Goal: Task Accomplishment & Management: Manage account settings

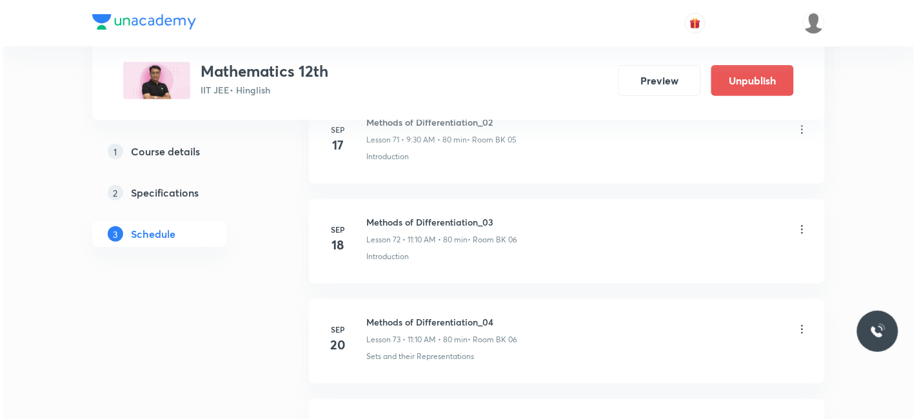
scroll to position [8781, 0]
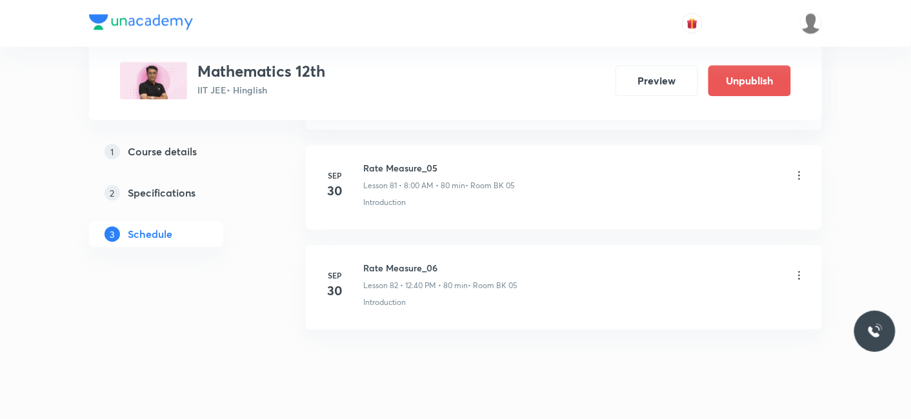
click at [804, 269] on icon at bounding box center [799, 275] width 13 height 13
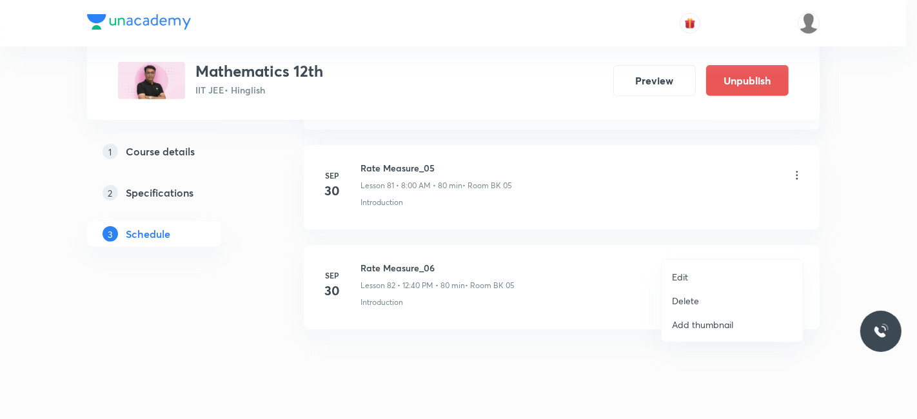
click at [679, 279] on p "Edit" at bounding box center [680, 277] width 16 height 14
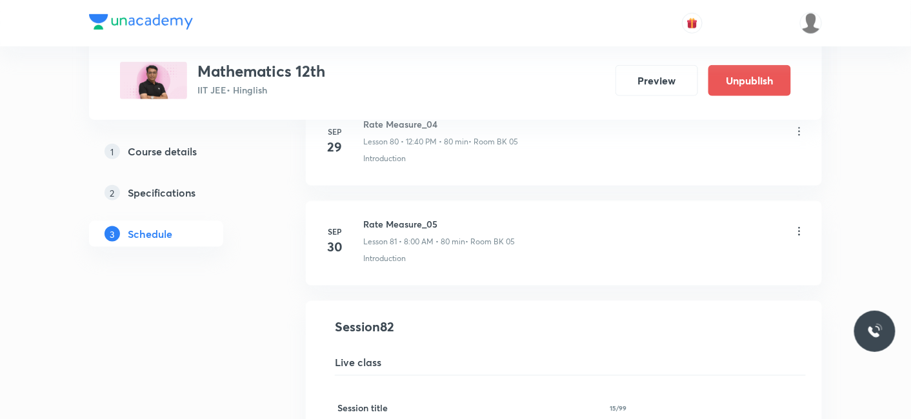
scroll to position [8182, 0]
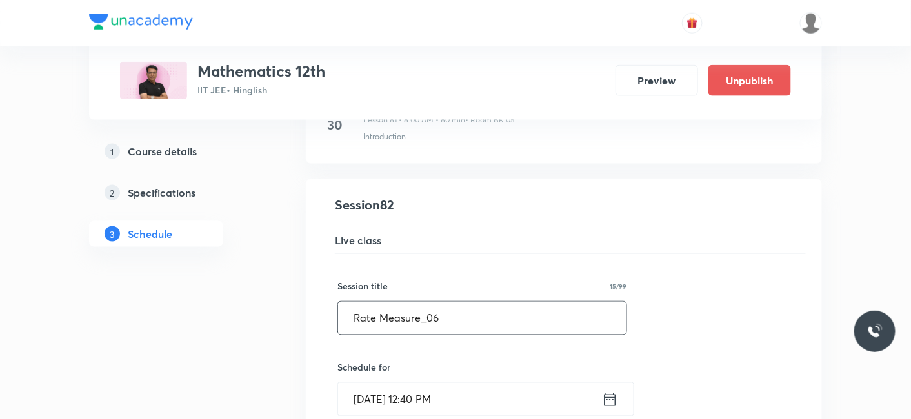
drag, startPoint x: 344, startPoint y: 283, endPoint x: 237, endPoint y: 283, distance: 106.4
paste input "olle’s and Lagaranges theorem"
type input "Rolle’s and Lagaranges theorem_02"
drag, startPoint x: 420, startPoint y: 287, endPoint x: 796, endPoint y: 284, distance: 376.1
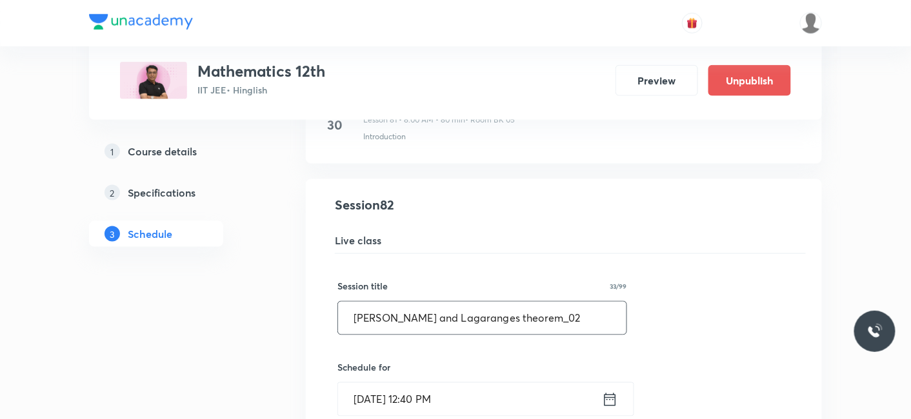
drag, startPoint x: 441, startPoint y: 286, endPoint x: 717, endPoint y: 232, distance: 281.3
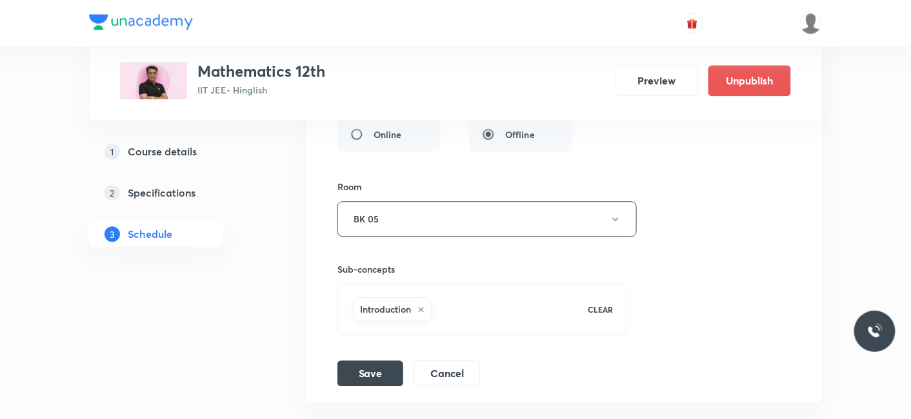
scroll to position [8612, 0]
click at [371, 359] on button "Save" at bounding box center [370, 372] width 66 height 26
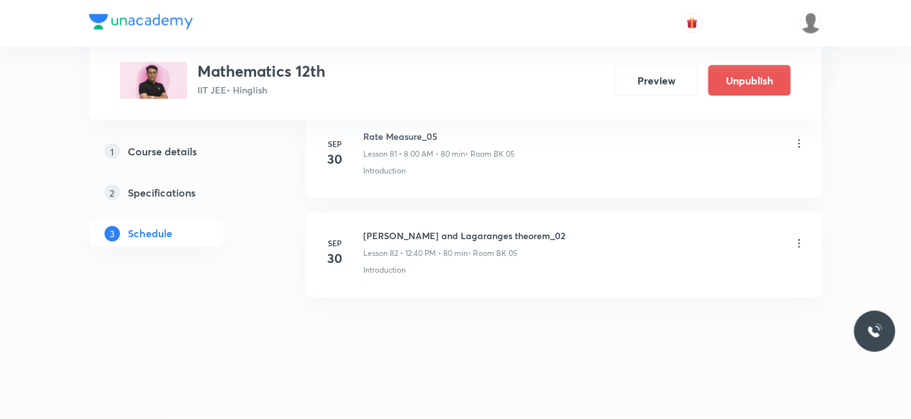
scroll to position [8190, 0]
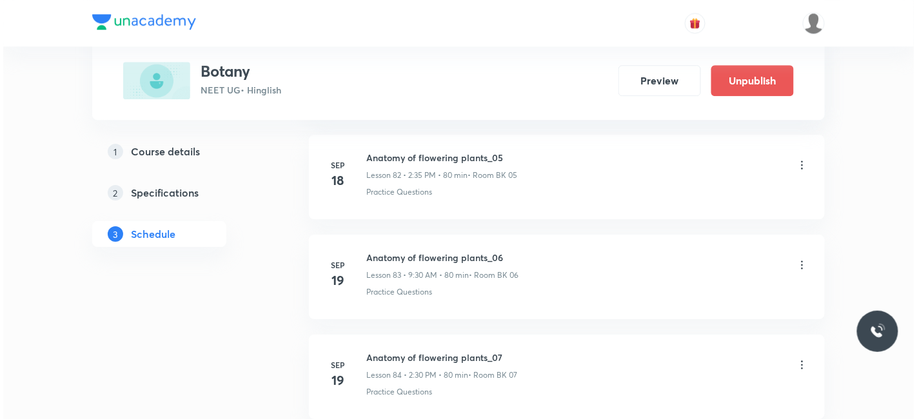
scroll to position [9877, 0]
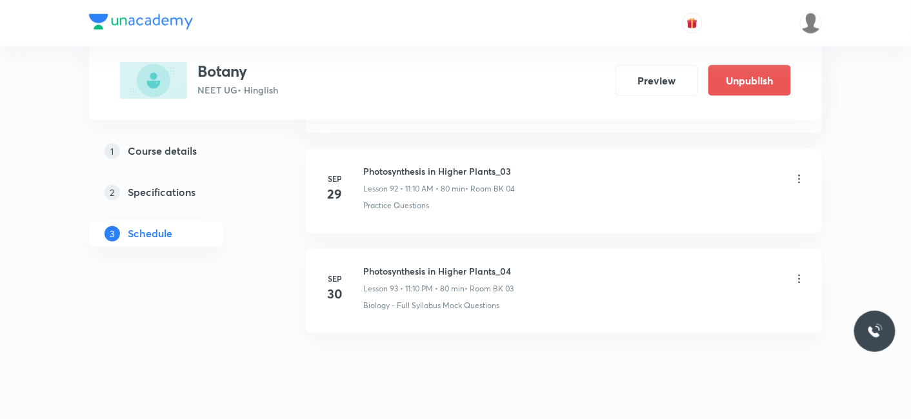
click at [801, 273] on icon at bounding box center [799, 279] width 13 height 13
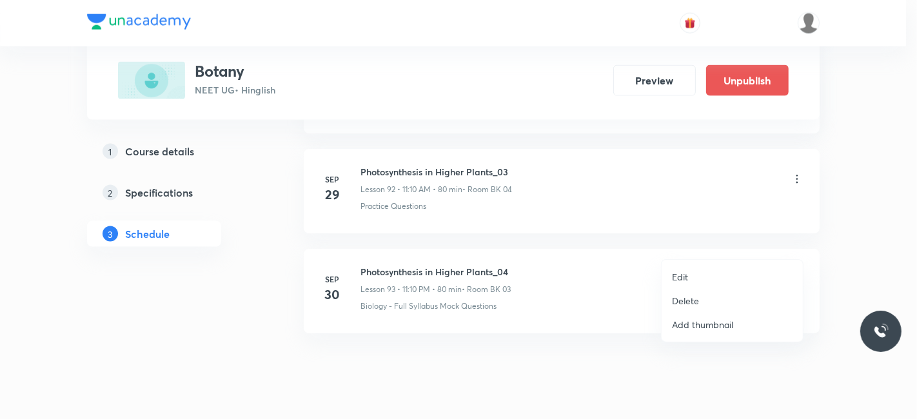
click at [683, 275] on p "Edit" at bounding box center [680, 277] width 16 height 14
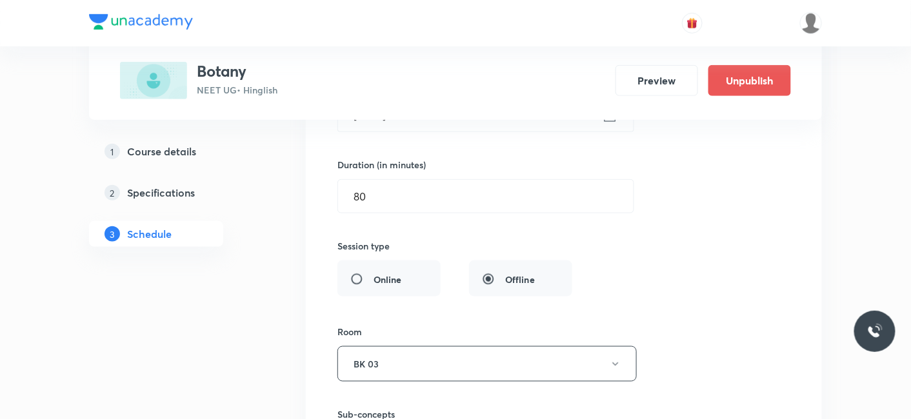
scroll to position [9421, 0]
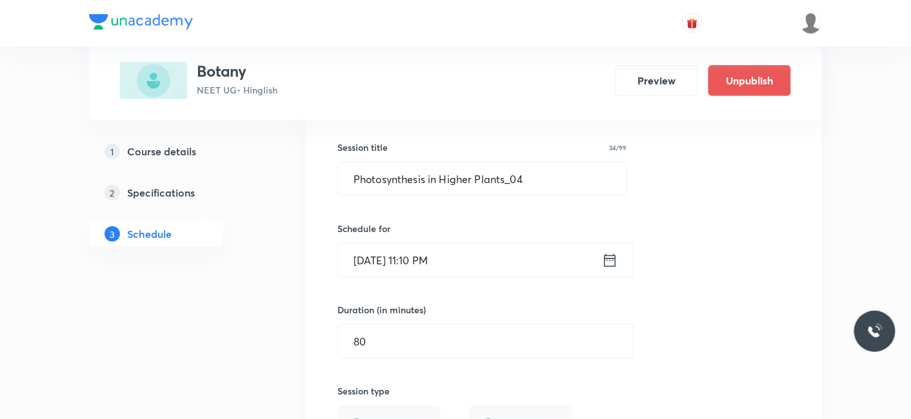
click at [505, 244] on input "[DATE] 11:10 PM" at bounding box center [470, 260] width 264 height 33
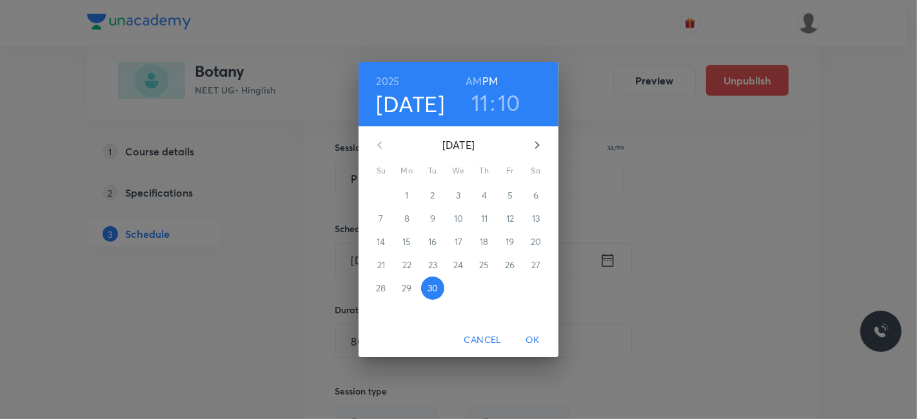
click at [474, 81] on h6 "AM" at bounding box center [474, 81] width 16 height 18
click at [530, 343] on span "OK" at bounding box center [532, 340] width 31 height 16
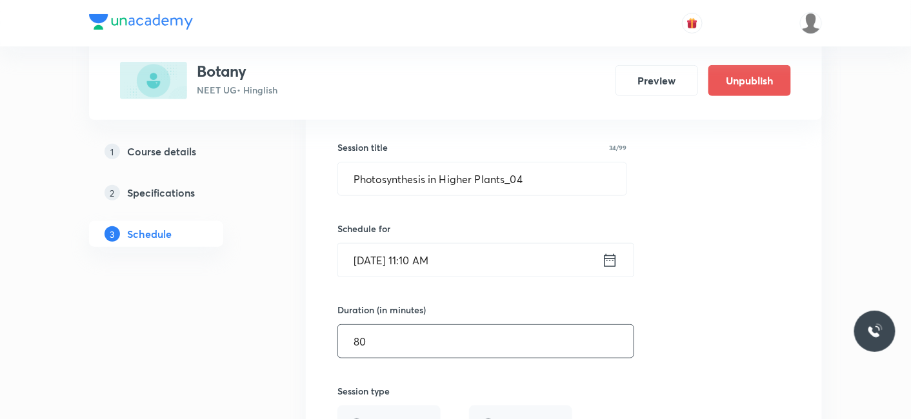
drag, startPoint x: 394, startPoint y: 311, endPoint x: 306, endPoint y: 313, distance: 88.4
click at [306, 313] on li "Photosynthesis in Higher Plants_04 Lesson 93 • Room BK 03 Biology - Full Syllab…" at bounding box center [564, 366] width 516 height 653
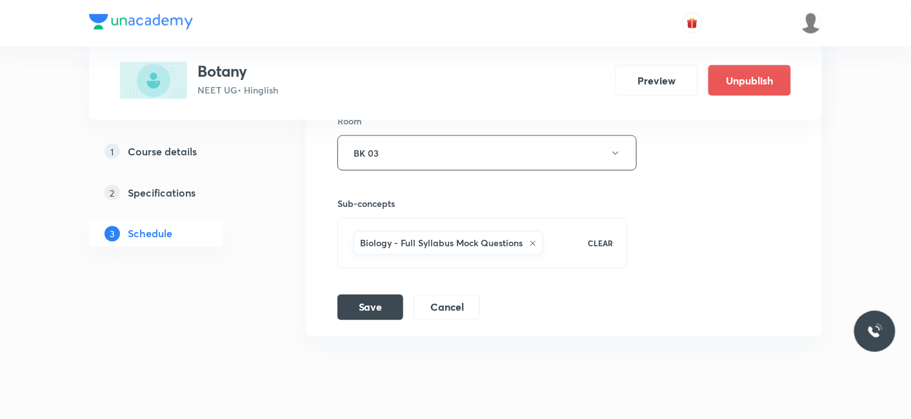
scroll to position [9780, 0]
type input "70"
click at [370, 291] on button "Save" at bounding box center [370, 304] width 66 height 26
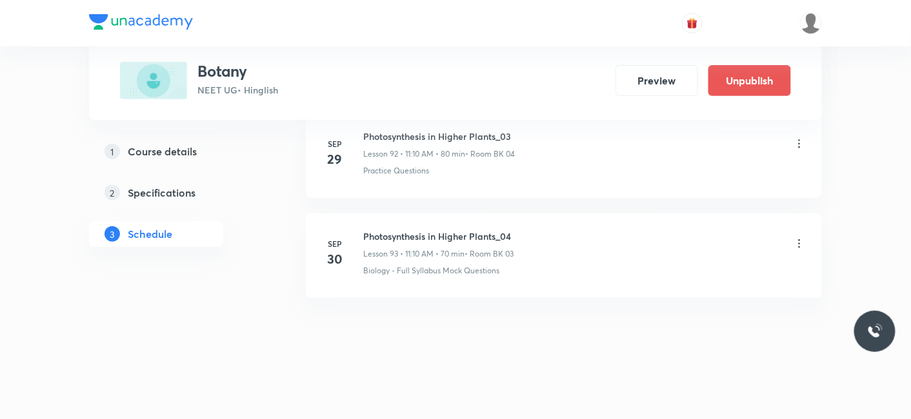
scroll to position [9286, 0]
